Goal: Find specific page/section: Find specific page/section

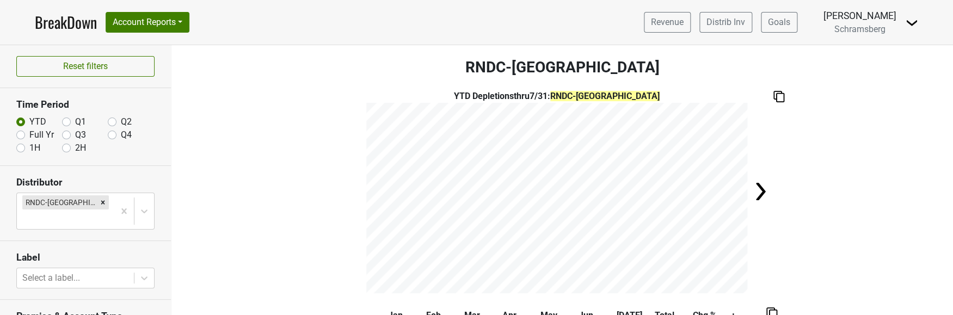
click at [232, 258] on div "YTD Depletions thru 7/31 : RNDC-[GEOGRAPHIC_DATA]" at bounding box center [561, 191] width 781 height 203
click at [262, 208] on div "YTD Depletions thru 7/31 : RNDC-CA" at bounding box center [561, 191] width 781 height 203
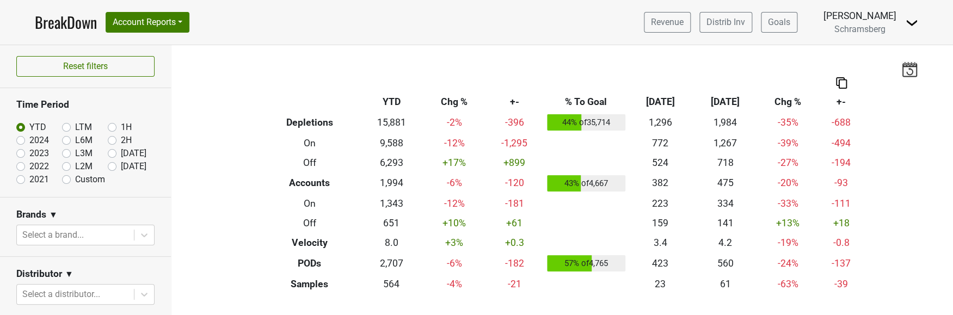
click at [243, 234] on div "Filters Breakdown Type YTD Chg % +- % To Goal [DATE] ‘[DATE] Chg % +- Depletion…" at bounding box center [561, 180] width 781 height 270
click at [206, 193] on div "Filters Breakdown Type YTD Chg % +- % To Goal [DATE] ‘[DATE] Chg % +- Depletion…" at bounding box center [561, 180] width 781 height 270
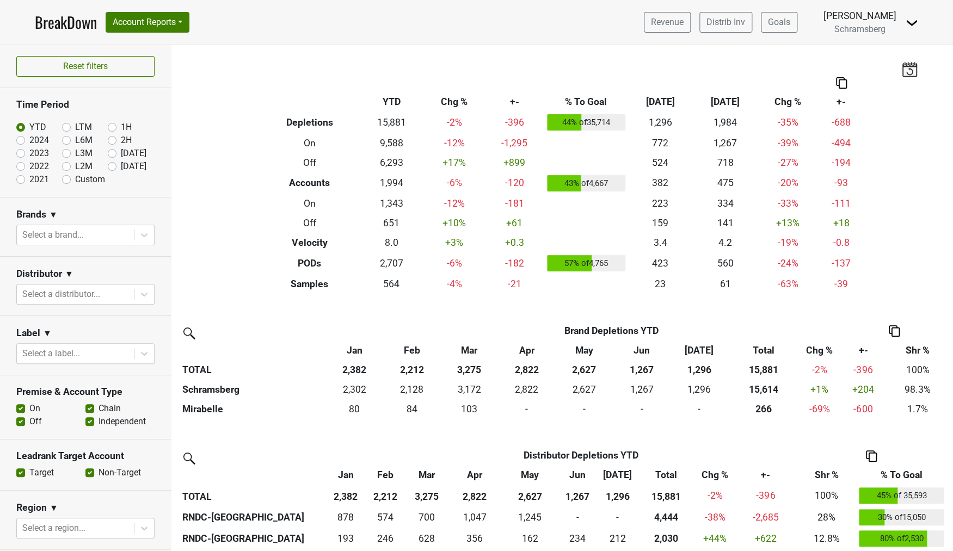
click at [191, 274] on div "Filters Breakdown Type YTD Chg % +- % To Goal [DATE] ‘[DATE] Chg % +- Depletion…" at bounding box center [561, 298] width 781 height 506
click at [220, 228] on div "Filters Breakdown Type YTD Chg % +- % To Goal [DATE] ‘[DATE] Chg % +- Depletion…" at bounding box center [561, 298] width 781 height 506
click at [231, 198] on div "Filters Breakdown Type YTD Chg % +- % To Goal [DATE] ‘[DATE] Chg % +- Depletion…" at bounding box center [561, 298] width 781 height 506
